Goal: Find specific page/section: Find specific page/section

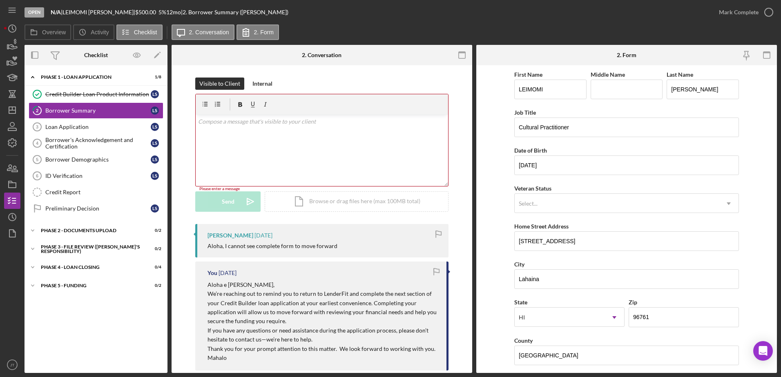
scroll to position [156, 0]
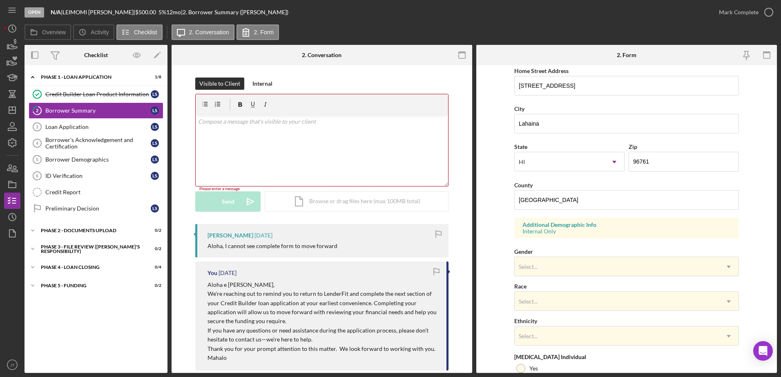
click at [339, 18] on div "Open N/A | [PERSON_NAME] | $500.00 5 % 12 mo | 2. Borrower Summary ([PERSON_NAM…" at bounding box center [367, 12] width 686 height 24
click at [19, 110] on icon "Icon/Dashboard" at bounding box center [12, 110] width 20 height 20
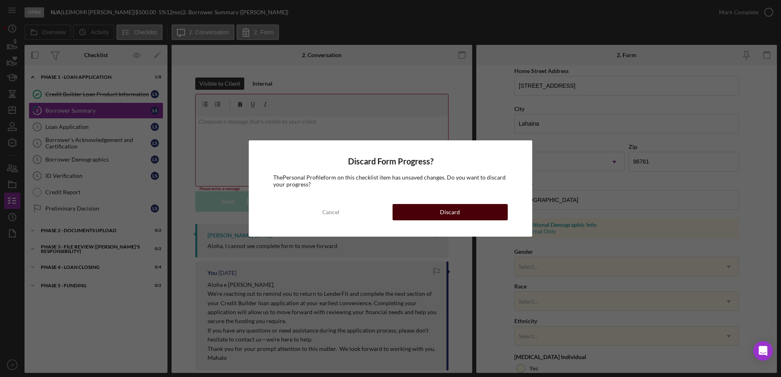
click at [420, 218] on button "Discard" at bounding box center [449, 212] width 115 height 16
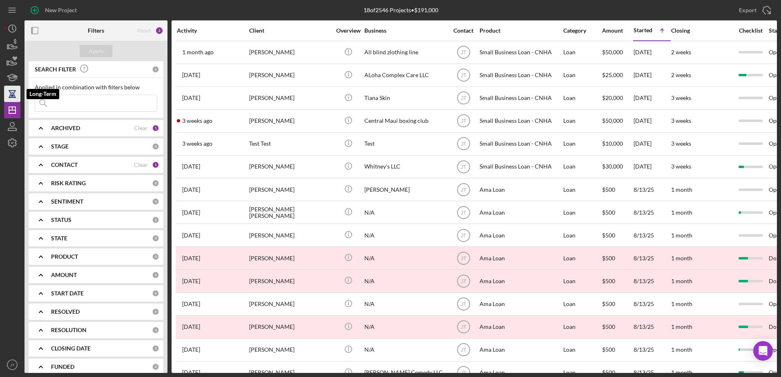
click at [4, 90] on icon "button" at bounding box center [12, 94] width 20 height 20
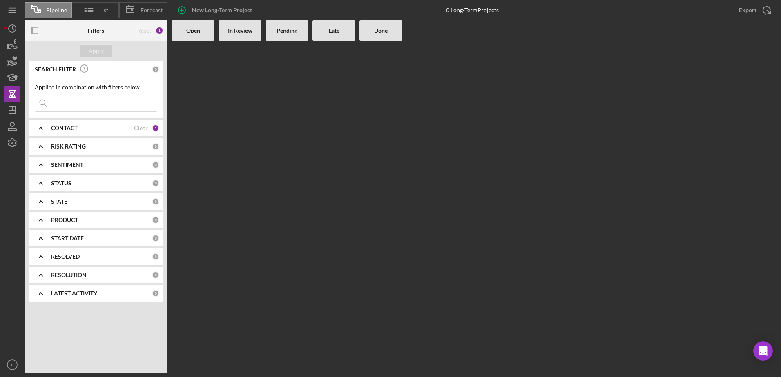
click at [173, 98] on div at bounding box center [192, 207] width 43 height 332
click at [410, 147] on div at bounding box center [473, 207] width 605 height 332
